Goal: Obtain resource: Download file/media

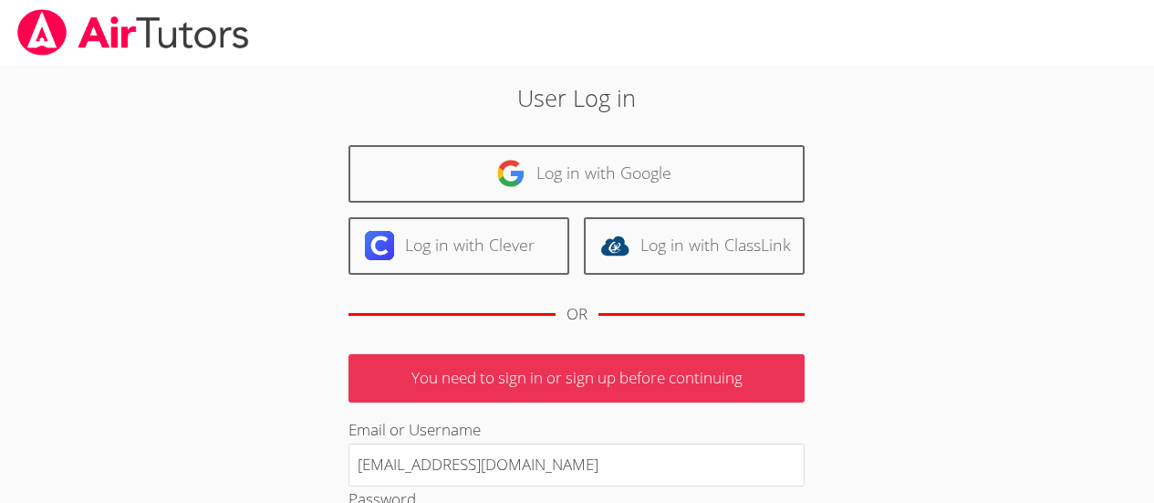
click at [1153, 275] on html "User Log in Log in with Google Log in with Clever Log in with ClassLink OR You …" at bounding box center [577, 251] width 1154 height 503
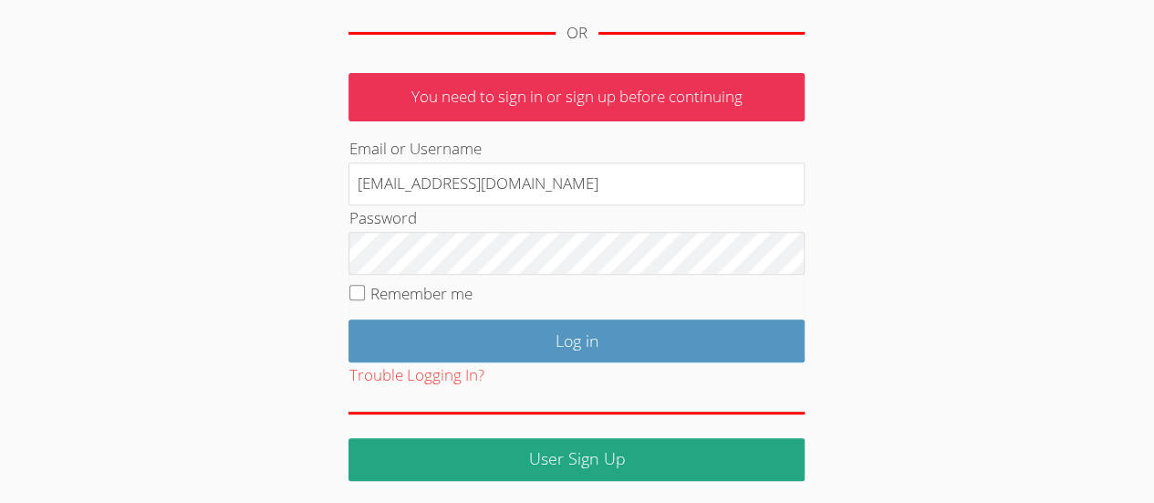
click at [451, 300] on label "Remember me" at bounding box center [421, 293] width 102 height 21
click at [365, 300] on input "Remember me" at bounding box center [357, 293] width 16 height 16
checkbox input "true"
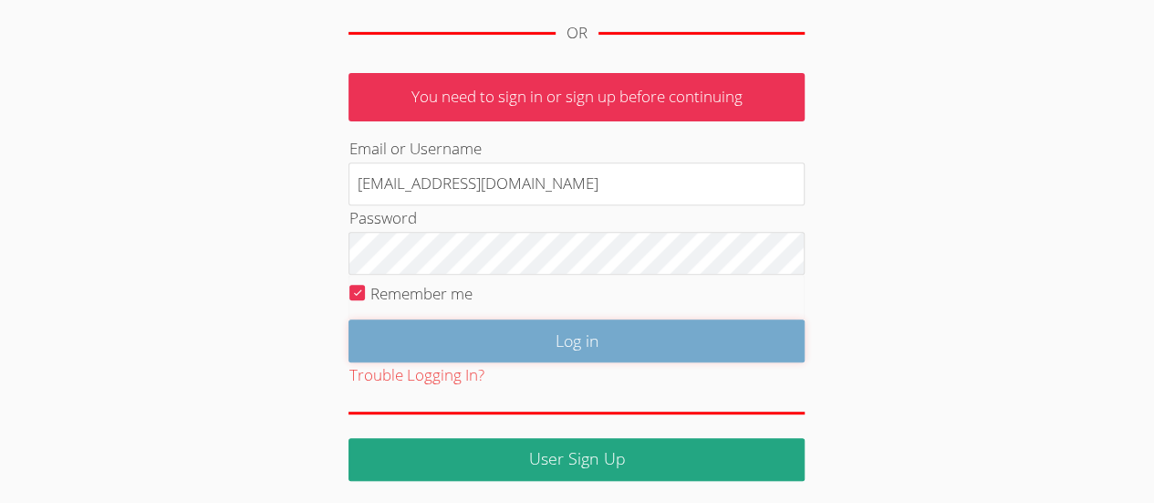
click at [451, 334] on input "Log in" at bounding box center [576, 340] width 456 height 43
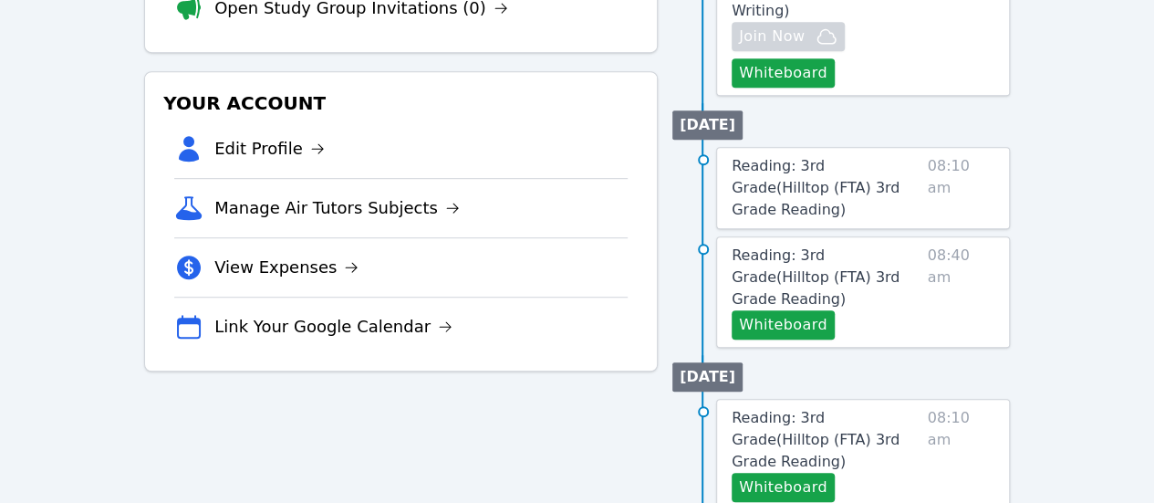
scroll to position [447, 0]
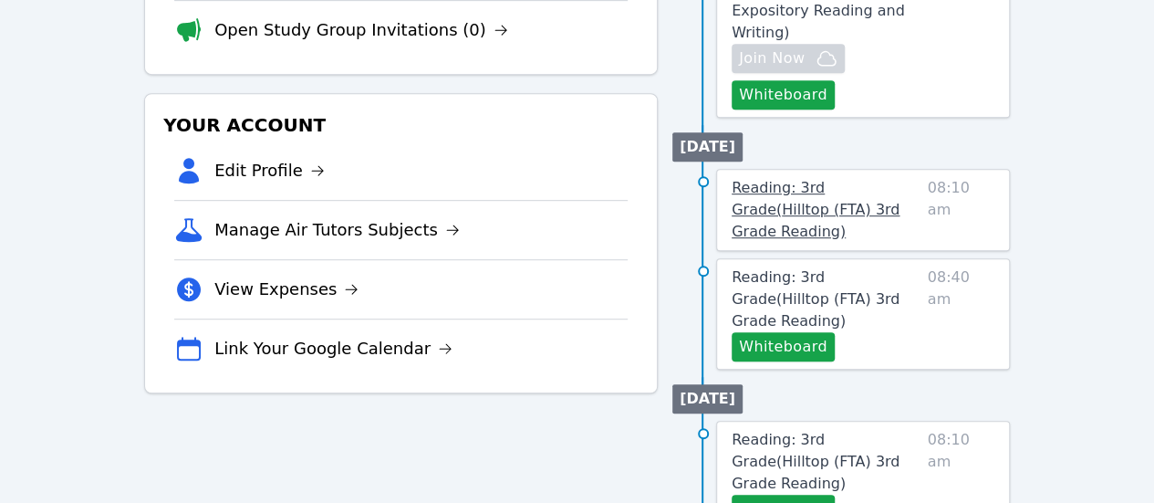
click at [899, 179] on span "Reading: 3rd Grade ( Hilltop (FTA) 3rd Grade Reading )" at bounding box center [816, 209] width 168 height 61
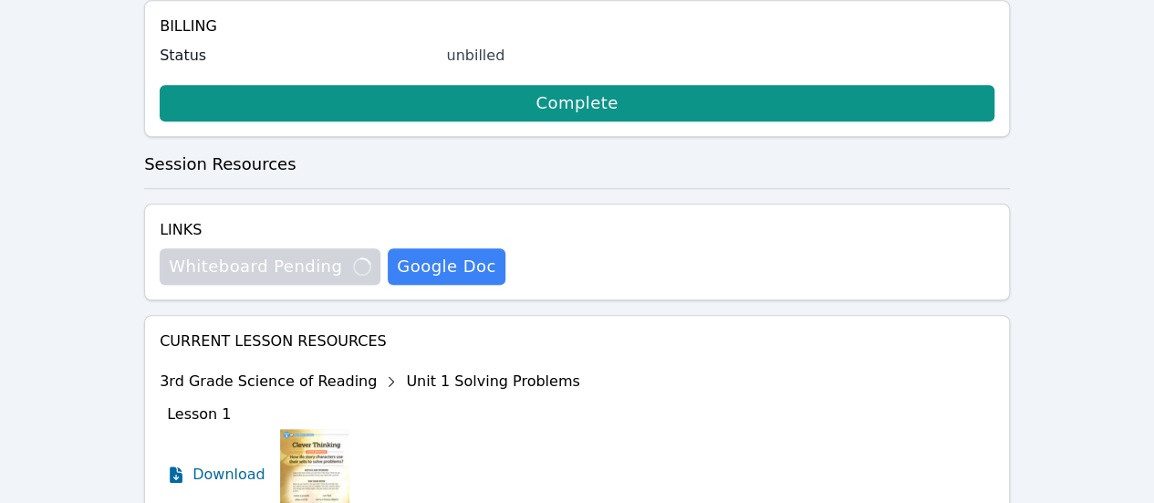
scroll to position [733, 0]
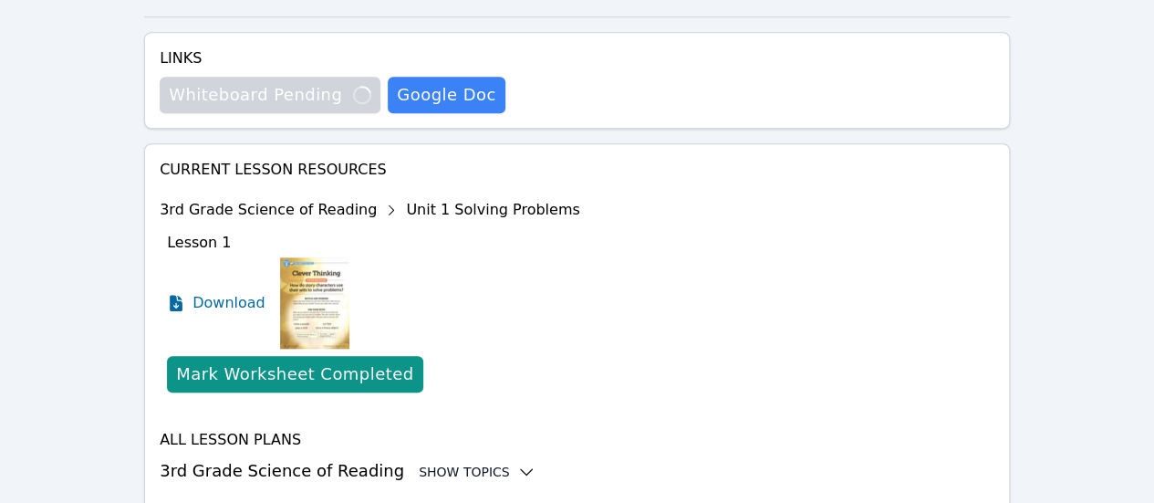
click at [460, 462] on div "Show Topics" at bounding box center [477, 471] width 117 height 18
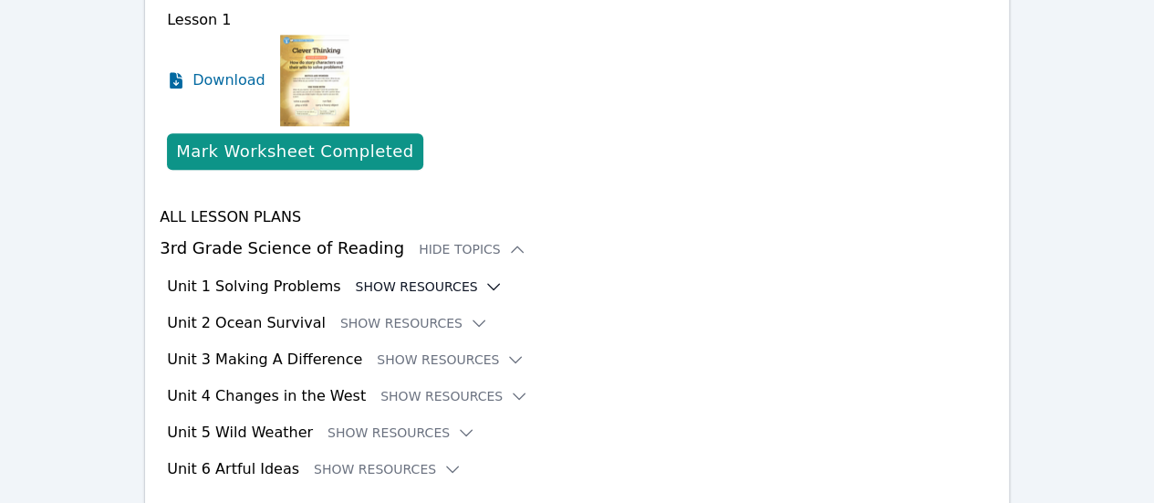
click at [429, 277] on button "Show Resources" at bounding box center [429, 286] width 148 height 18
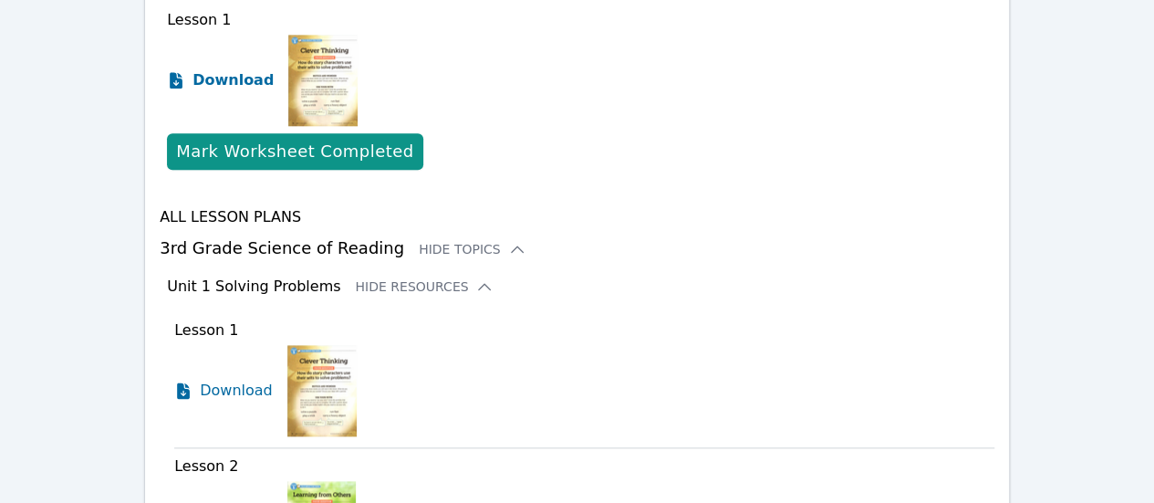
click at [230, 69] on span "Download" at bounding box center [232, 80] width 81 height 22
